Goal: Transaction & Acquisition: Purchase product/service

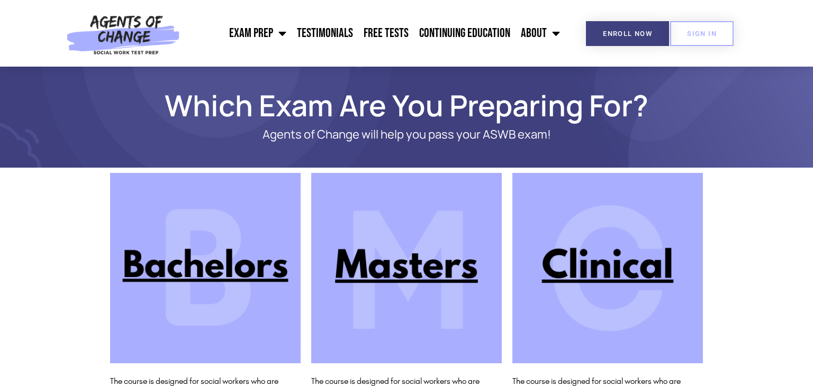
click at [593, 272] on img at bounding box center [607, 268] width 191 height 191
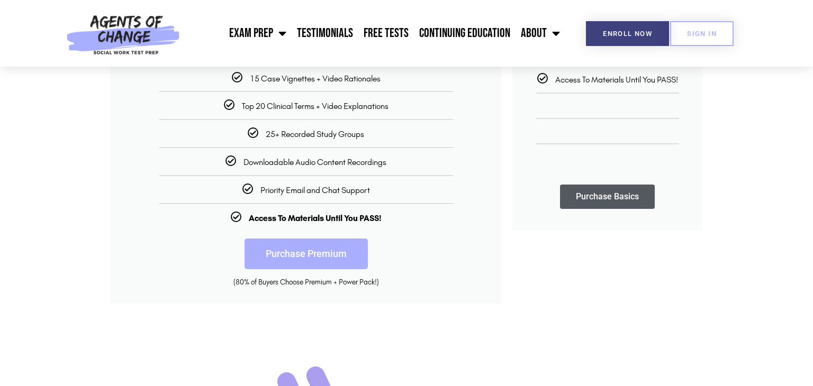
scroll to position [314, 0]
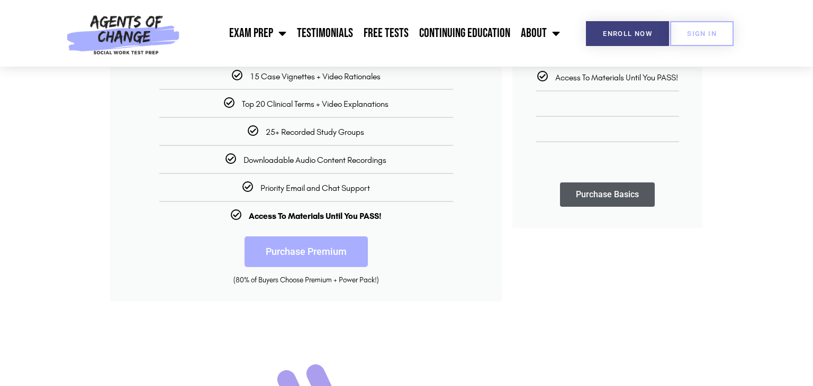
click at [321, 254] on link "Purchase Premium" at bounding box center [306, 252] width 123 height 31
